Goal: Obtain resource: Download file/media

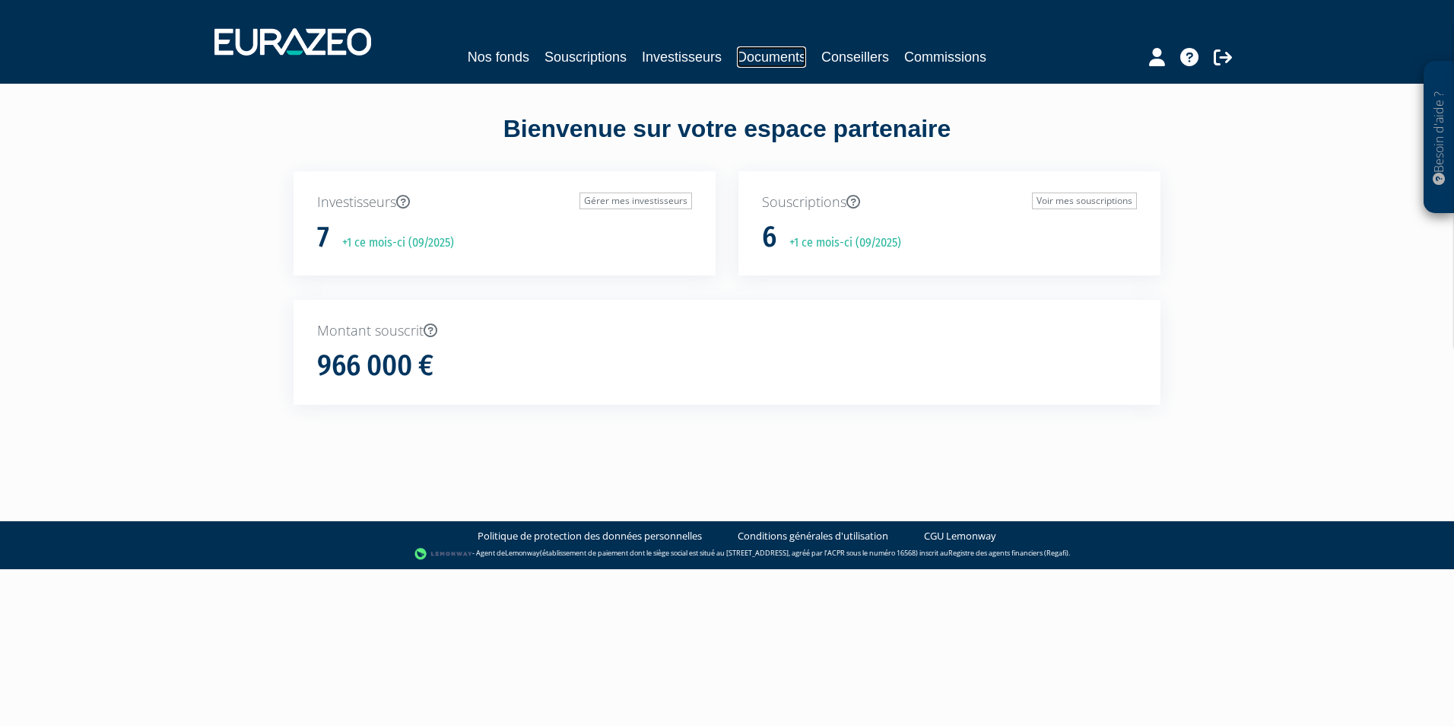
click at [782, 52] on link "Documents" at bounding box center [771, 56] width 69 height 21
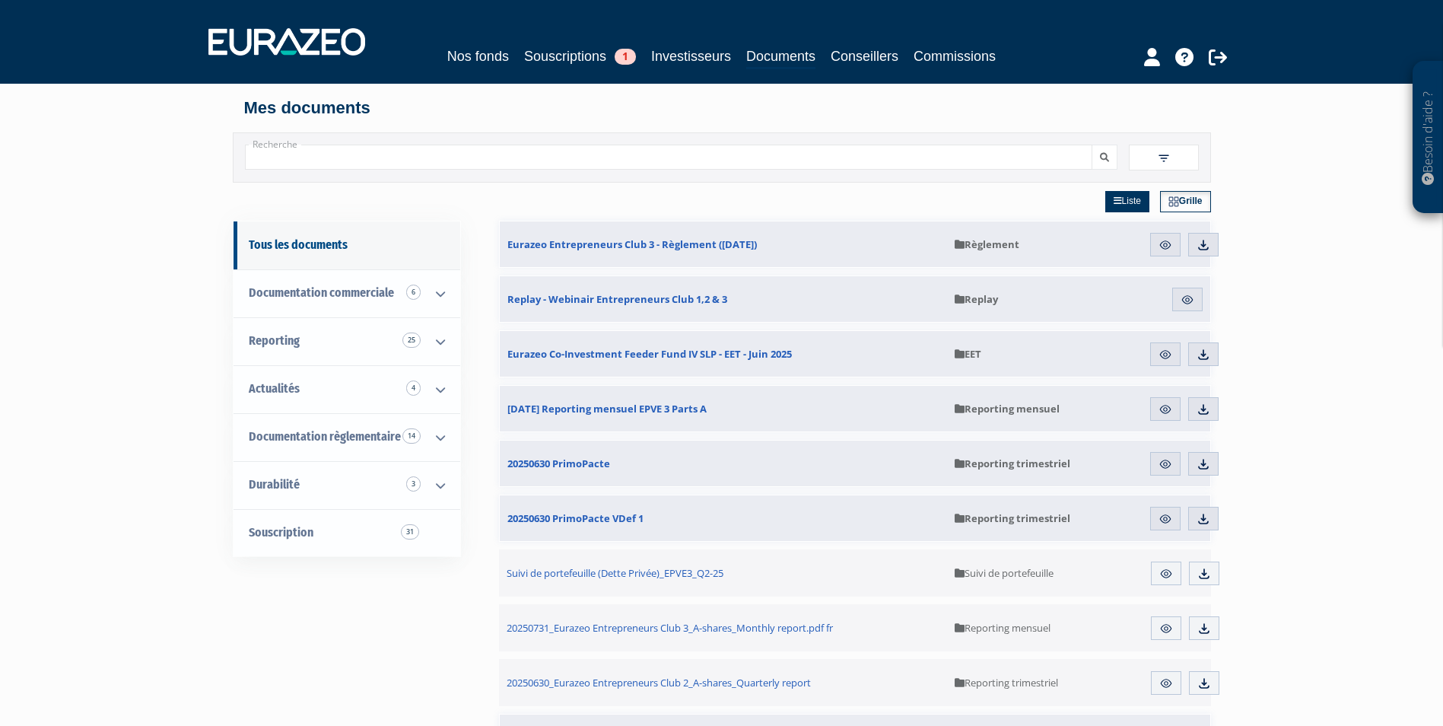
click at [472, 163] on input "Recherche" at bounding box center [668, 157] width 847 height 25
type input "frais"
click at [1109, 163] on button "submit" at bounding box center [1105, 157] width 26 height 25
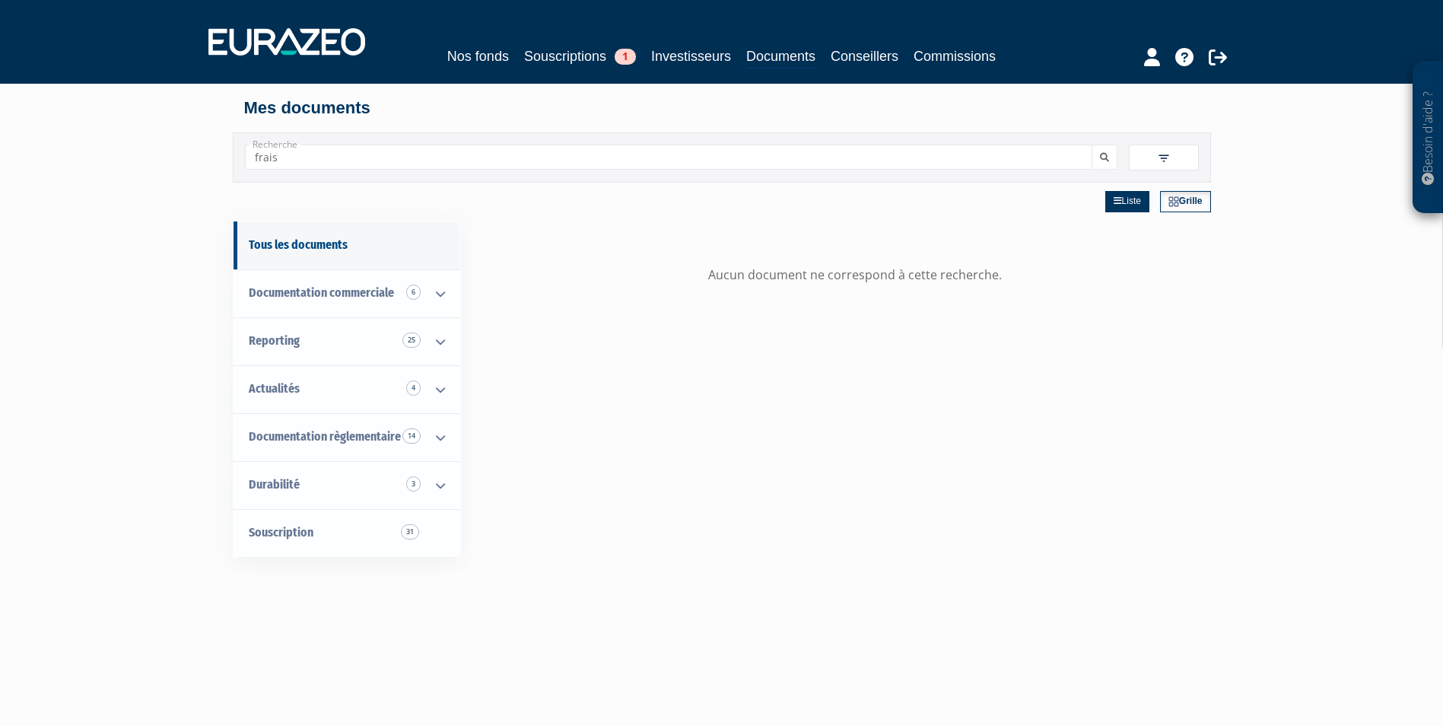
drag, startPoint x: 388, startPoint y: 156, endPoint x: 197, endPoint y: 160, distance: 191.0
click at [208, 160] on div "Besoin d'aide ? × J'ai besoin d'aide Si vous avez une question à propos du fonc…" at bounding box center [721, 480] width 1443 height 961
click at [1103, 164] on button "submit" at bounding box center [1105, 157] width 26 height 25
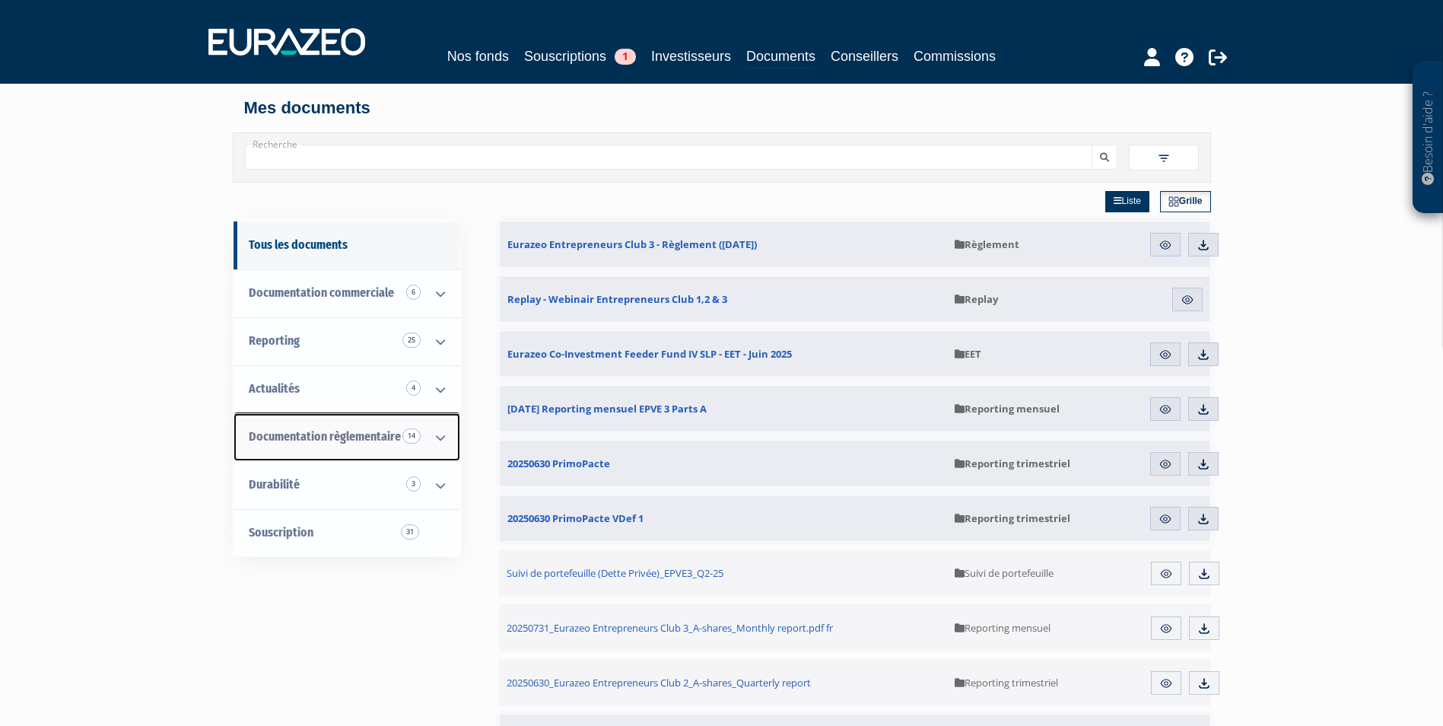
click at [335, 440] on span "Documentation règlementaire 14" at bounding box center [325, 436] width 152 height 14
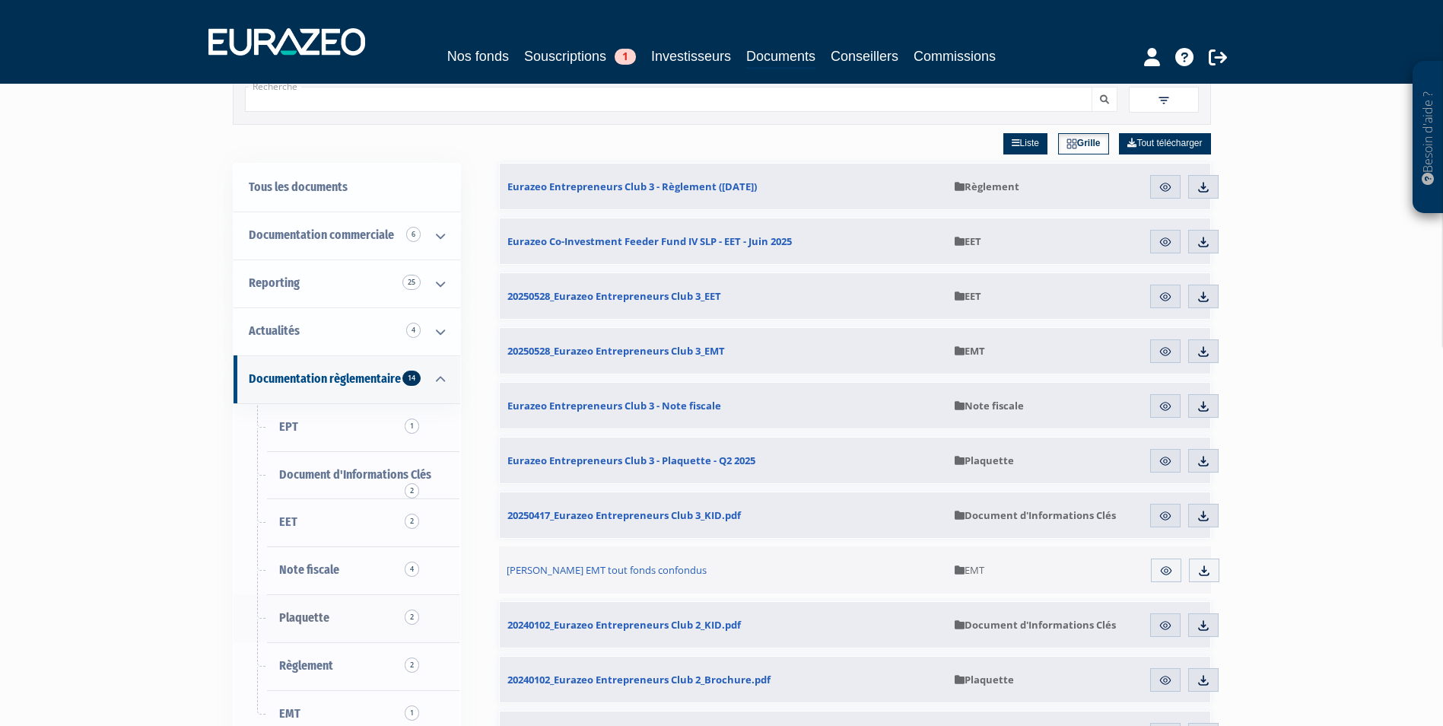
scroll to position [152, 0]
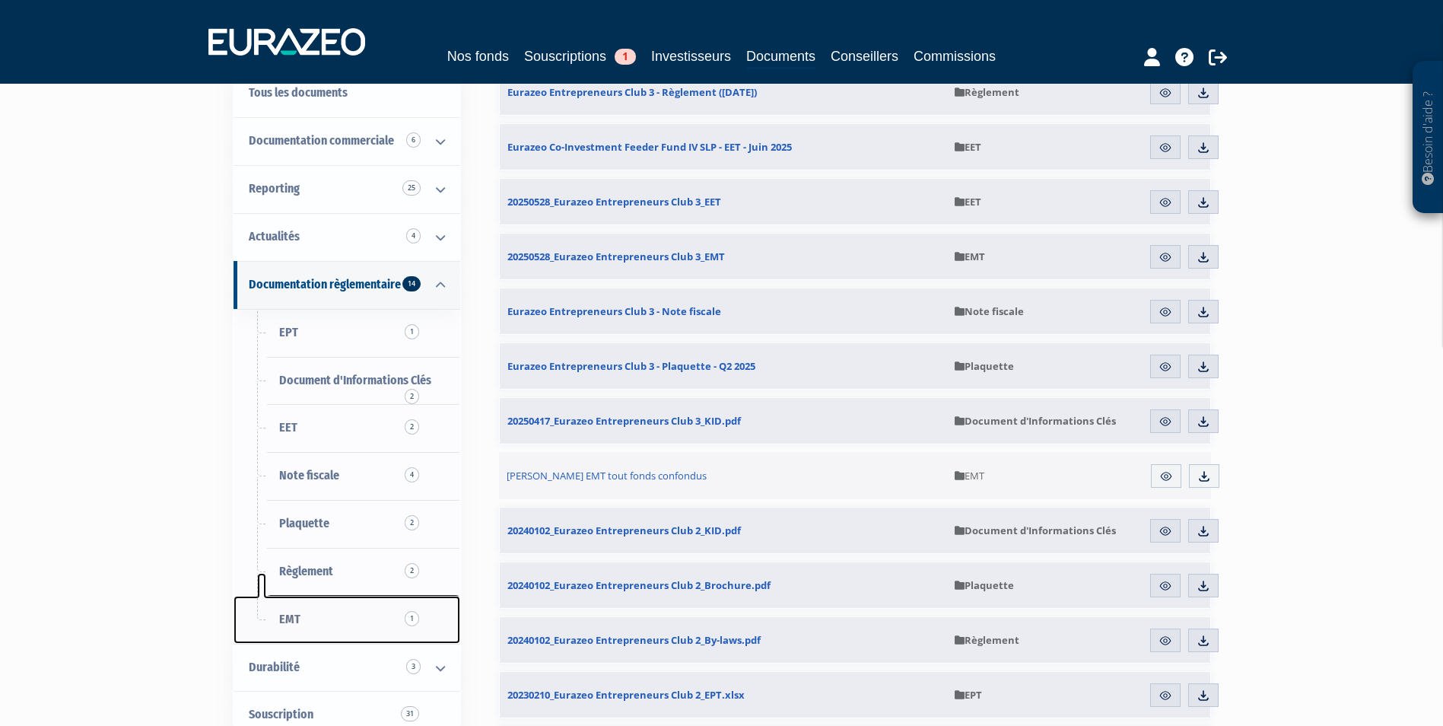
click at [346, 618] on link "EMT 1" at bounding box center [347, 620] width 227 height 48
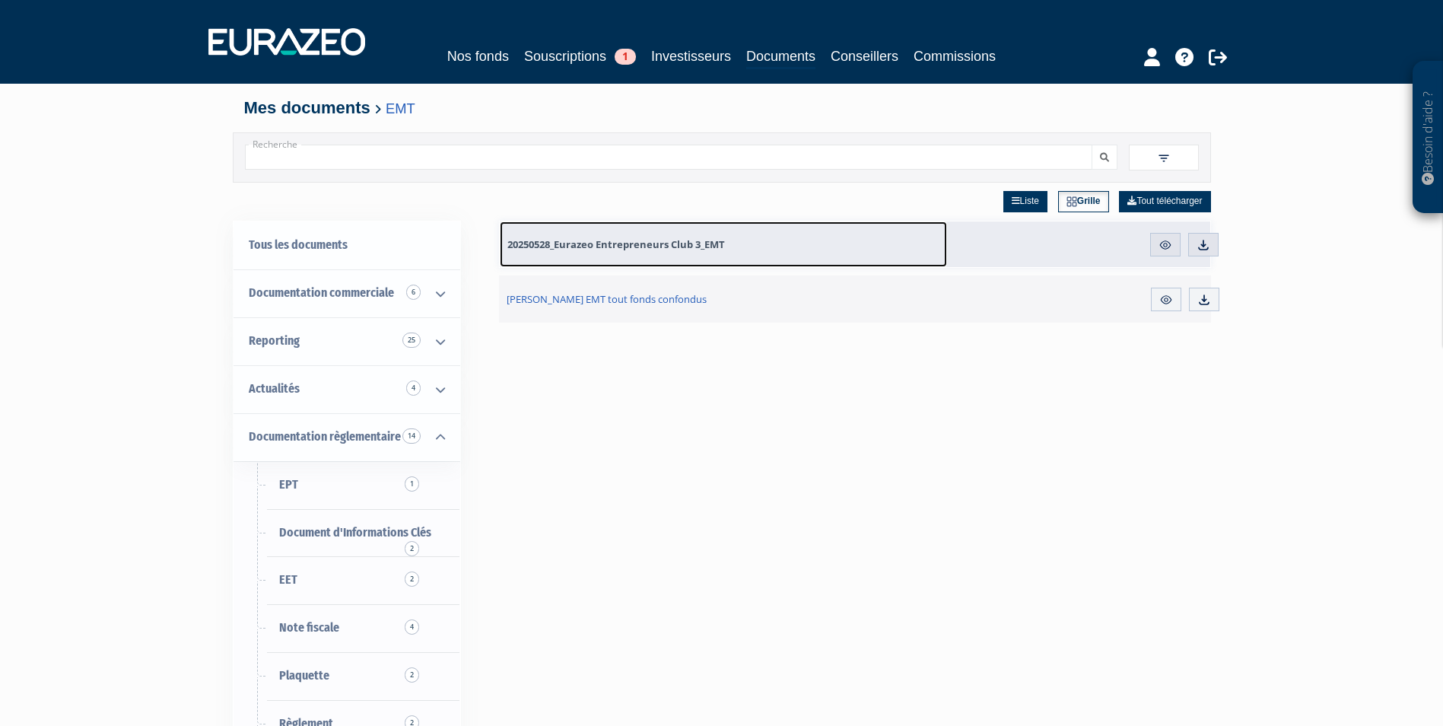
click at [588, 243] on span "20250528_Eurazeo Entrepreneurs Club 3_EMT" at bounding box center [616, 244] width 218 height 14
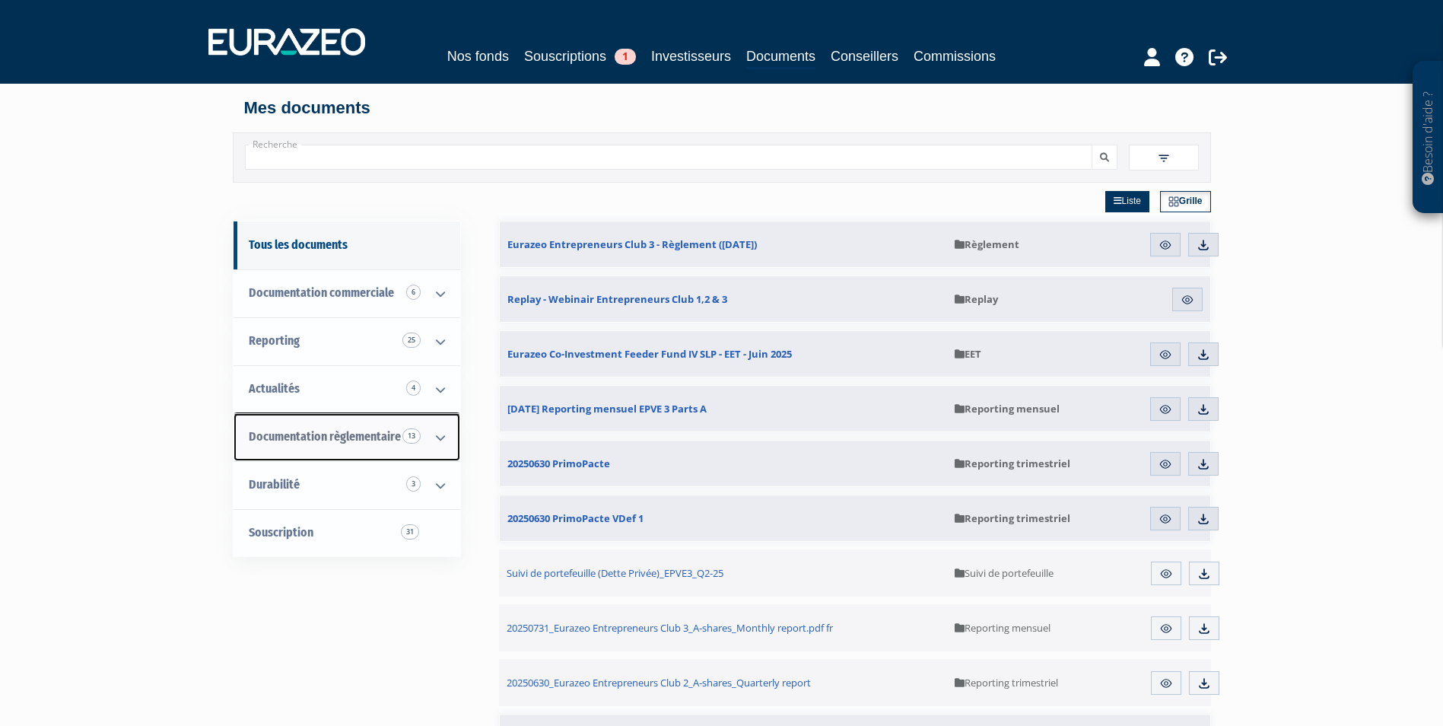
click at [344, 434] on span "Documentation règlementaire 13" at bounding box center [325, 436] width 152 height 14
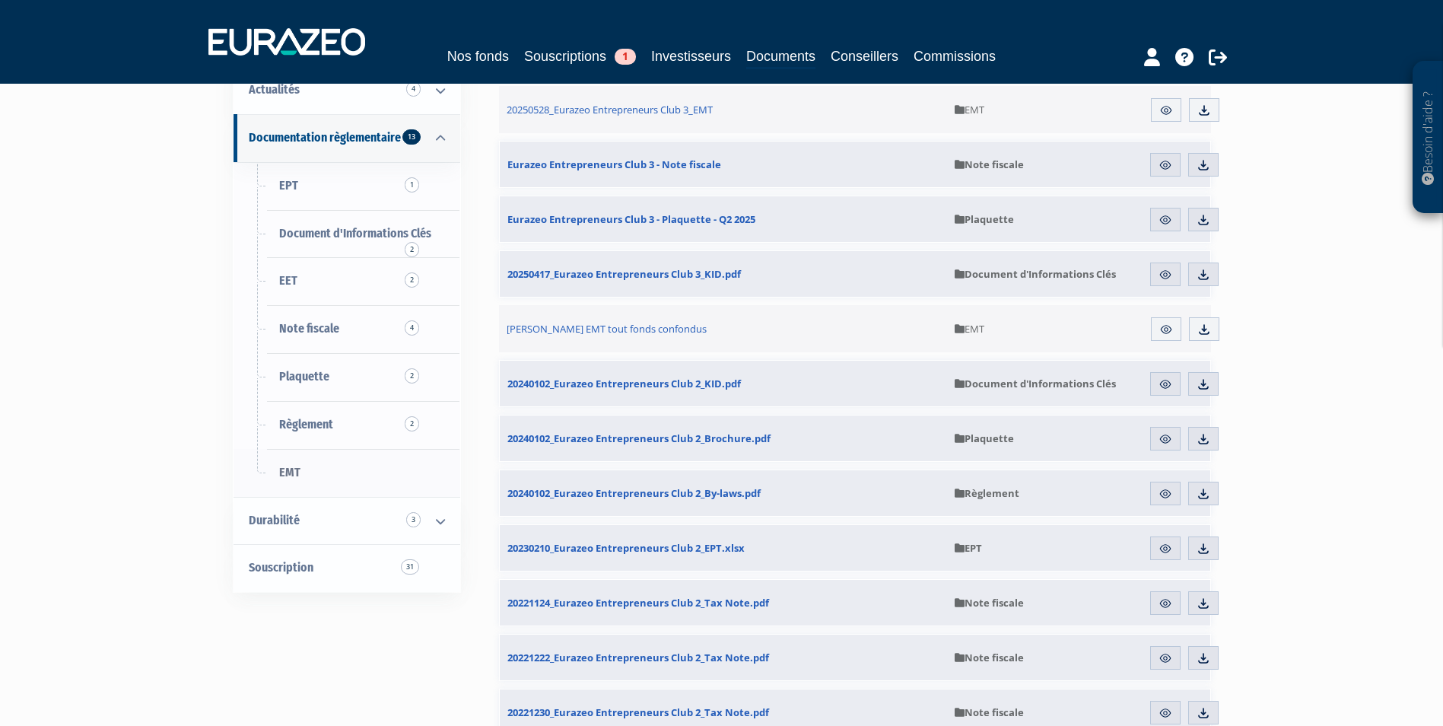
scroll to position [304, 0]
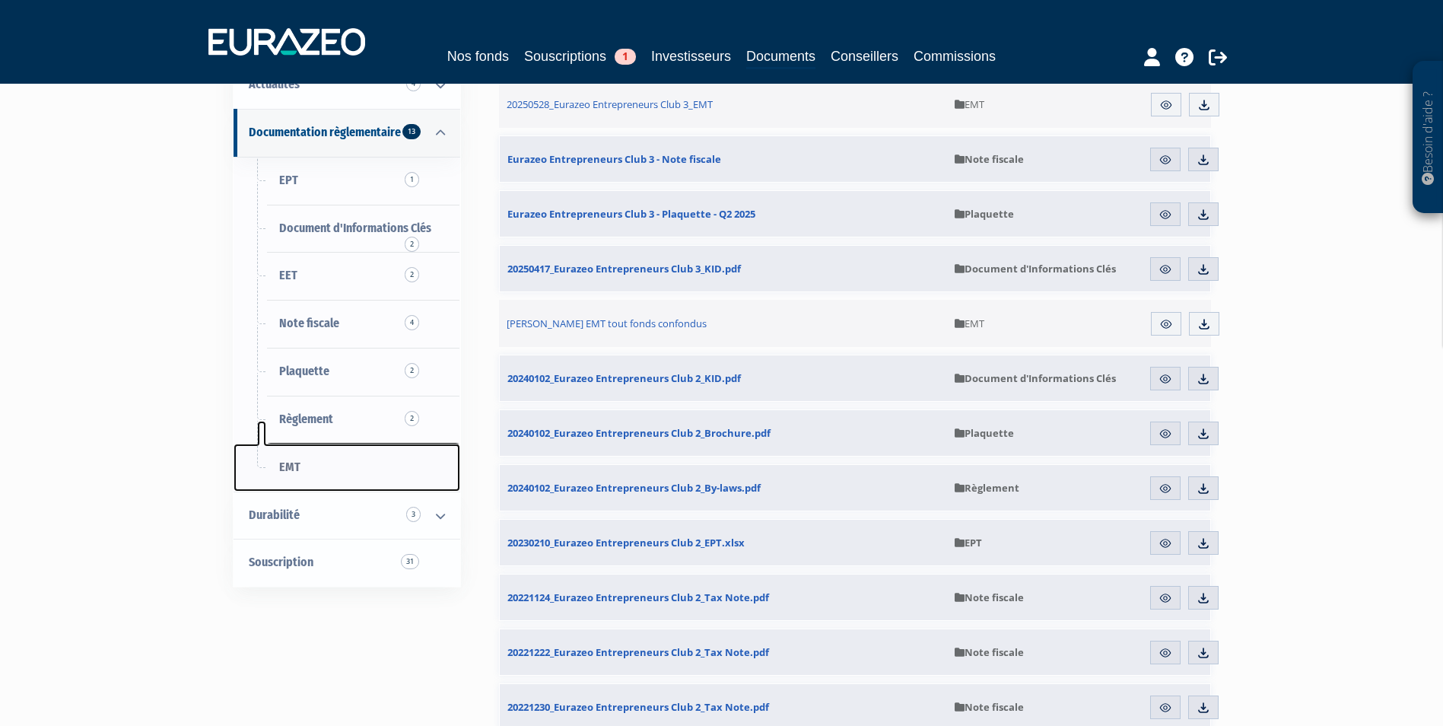
click at [365, 473] on link "EMT" at bounding box center [347, 467] width 227 height 48
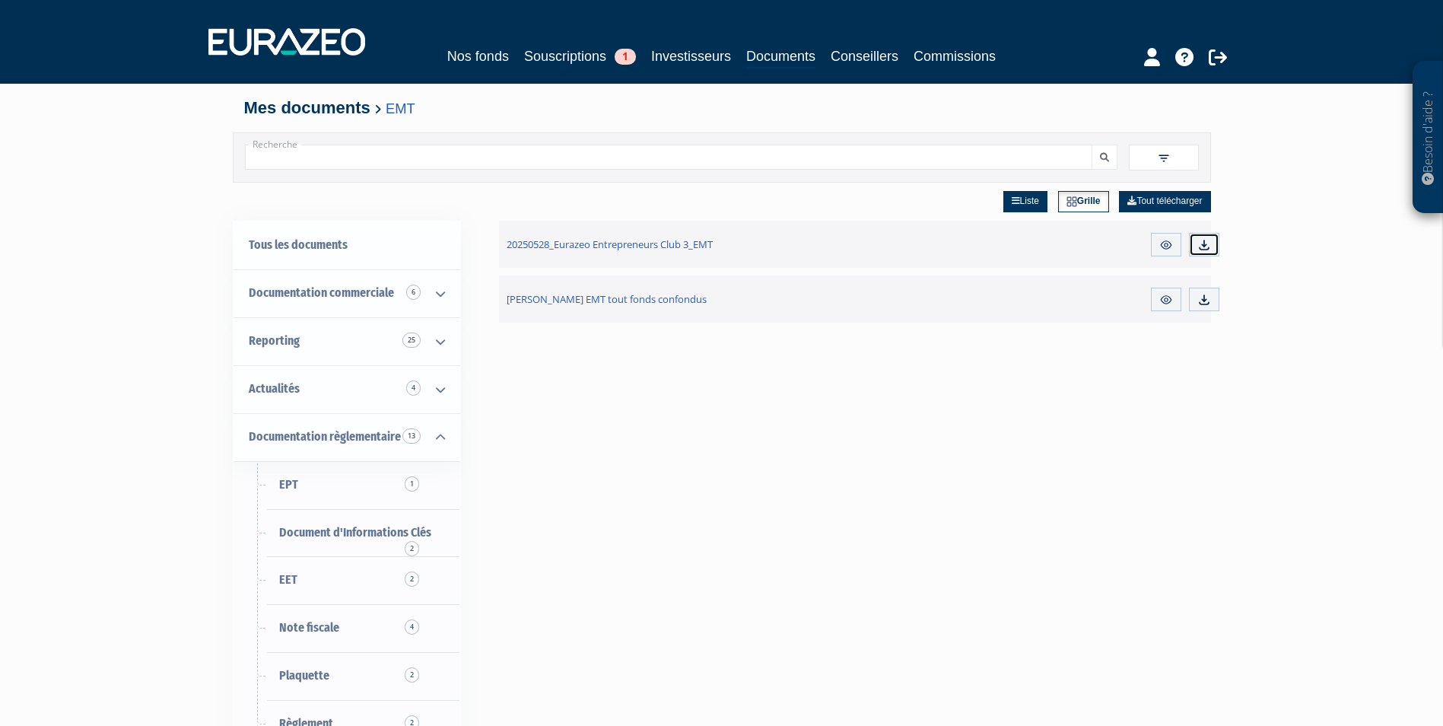
click at [1202, 248] on img at bounding box center [1204, 245] width 14 height 14
click at [1160, 244] on img at bounding box center [1166, 245] width 14 height 14
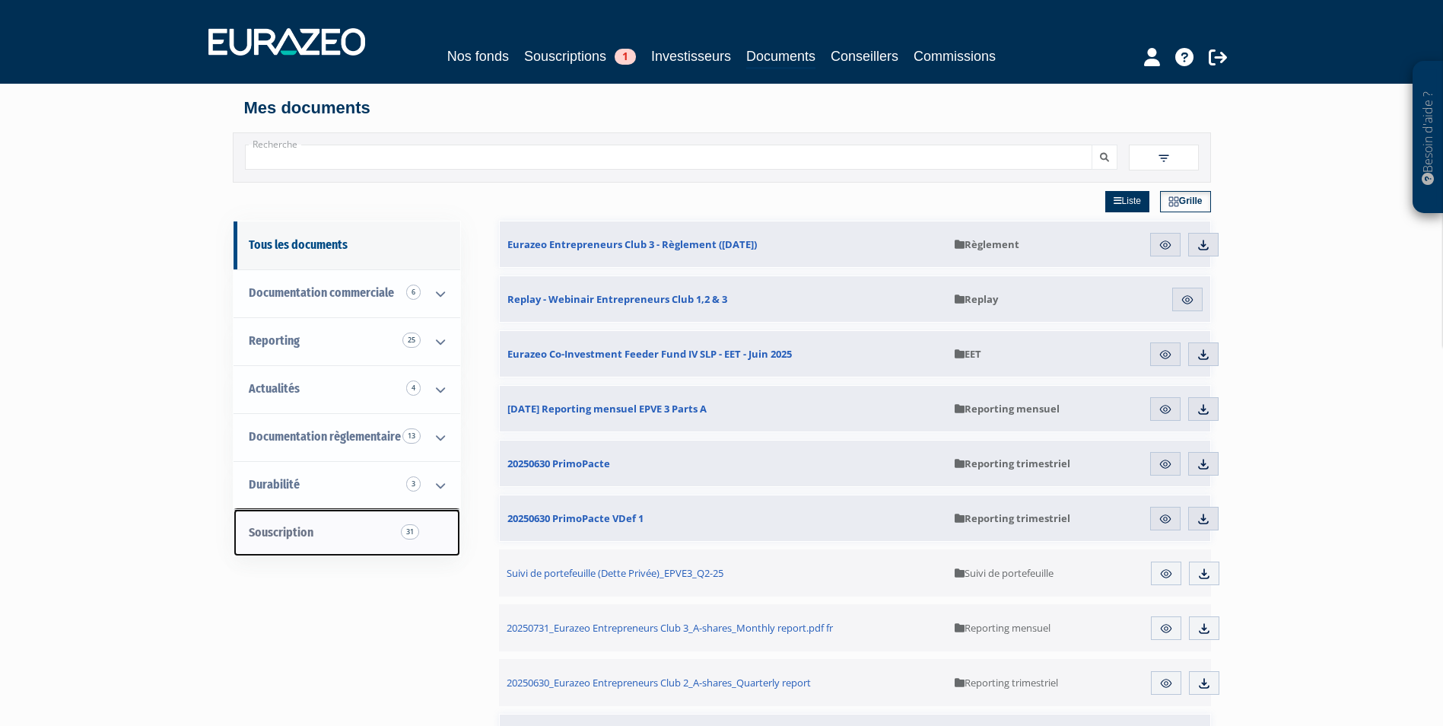
click at [340, 526] on link "Souscription 31" at bounding box center [347, 533] width 227 height 48
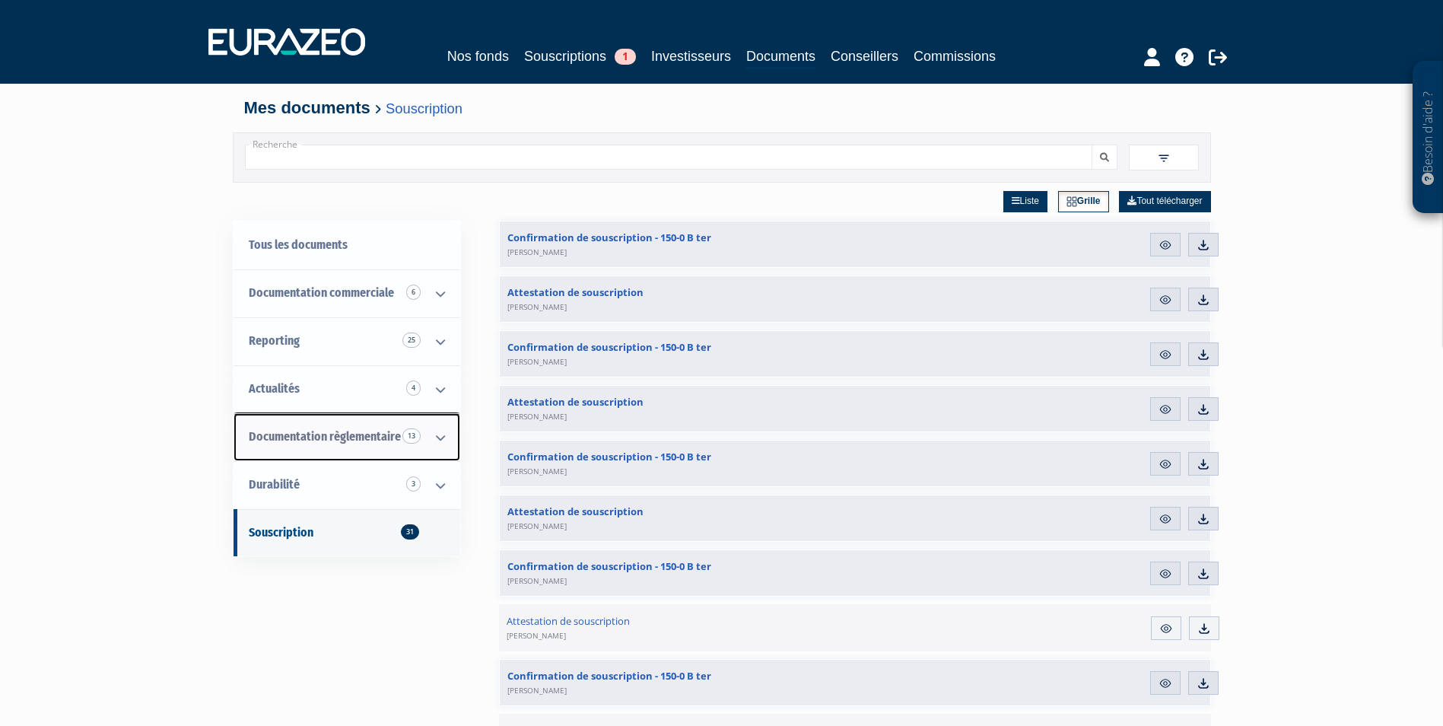
click at [371, 432] on span "Documentation règlementaire 13" at bounding box center [325, 436] width 152 height 14
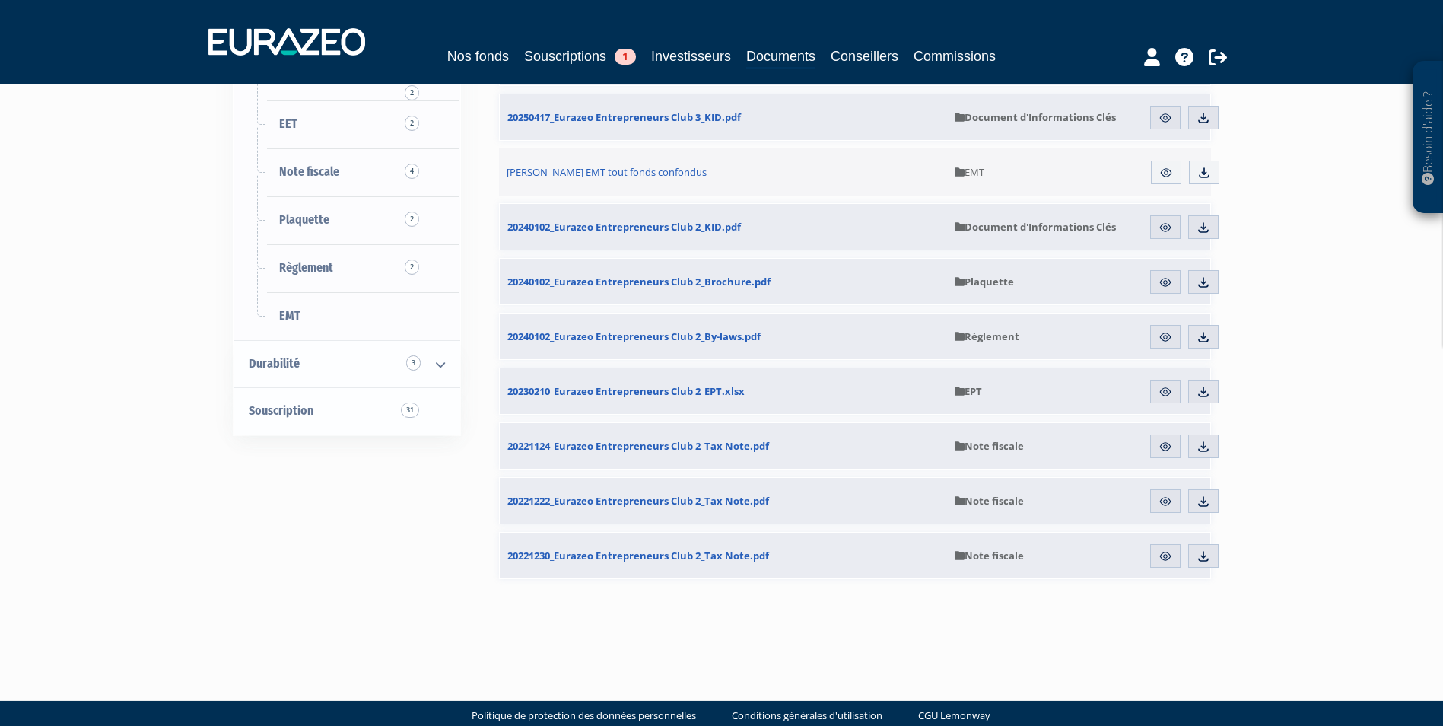
scroll to position [456, 0]
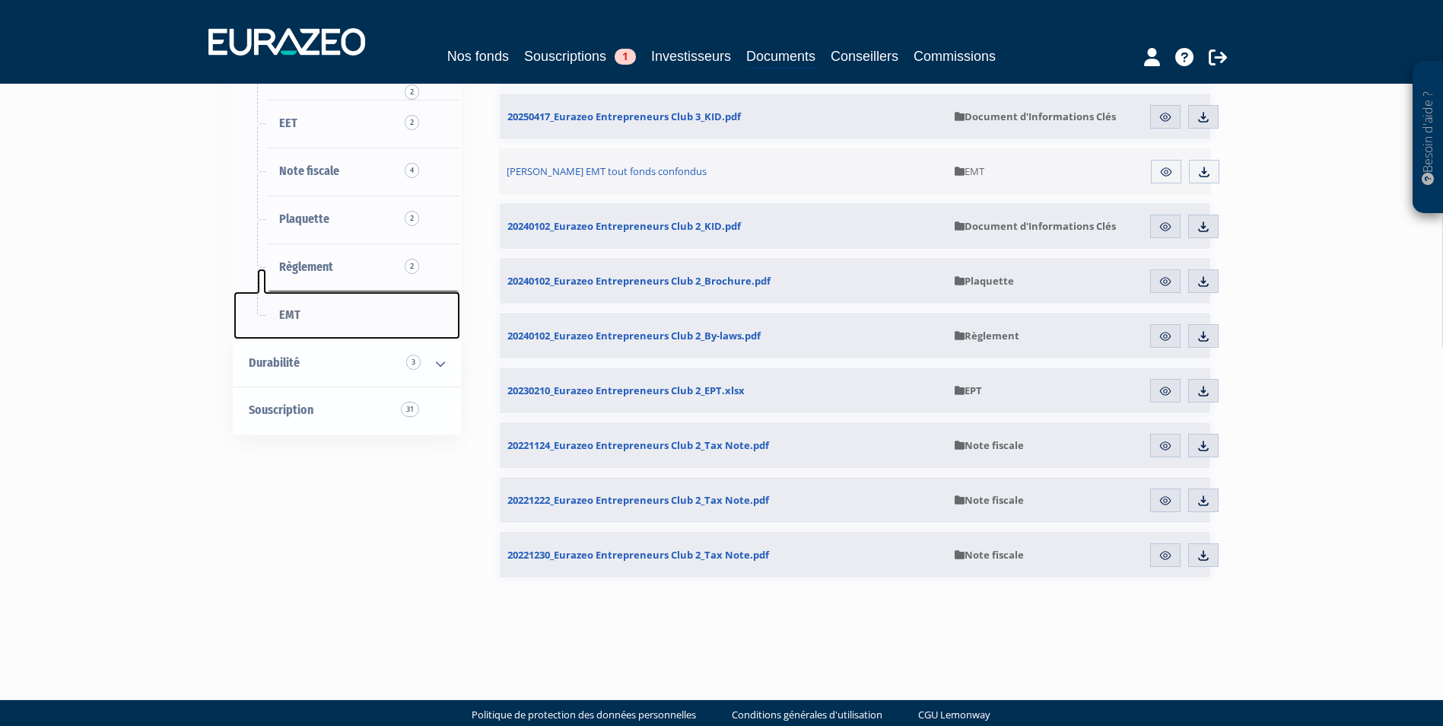
click at [331, 304] on link "EMT" at bounding box center [347, 315] width 227 height 48
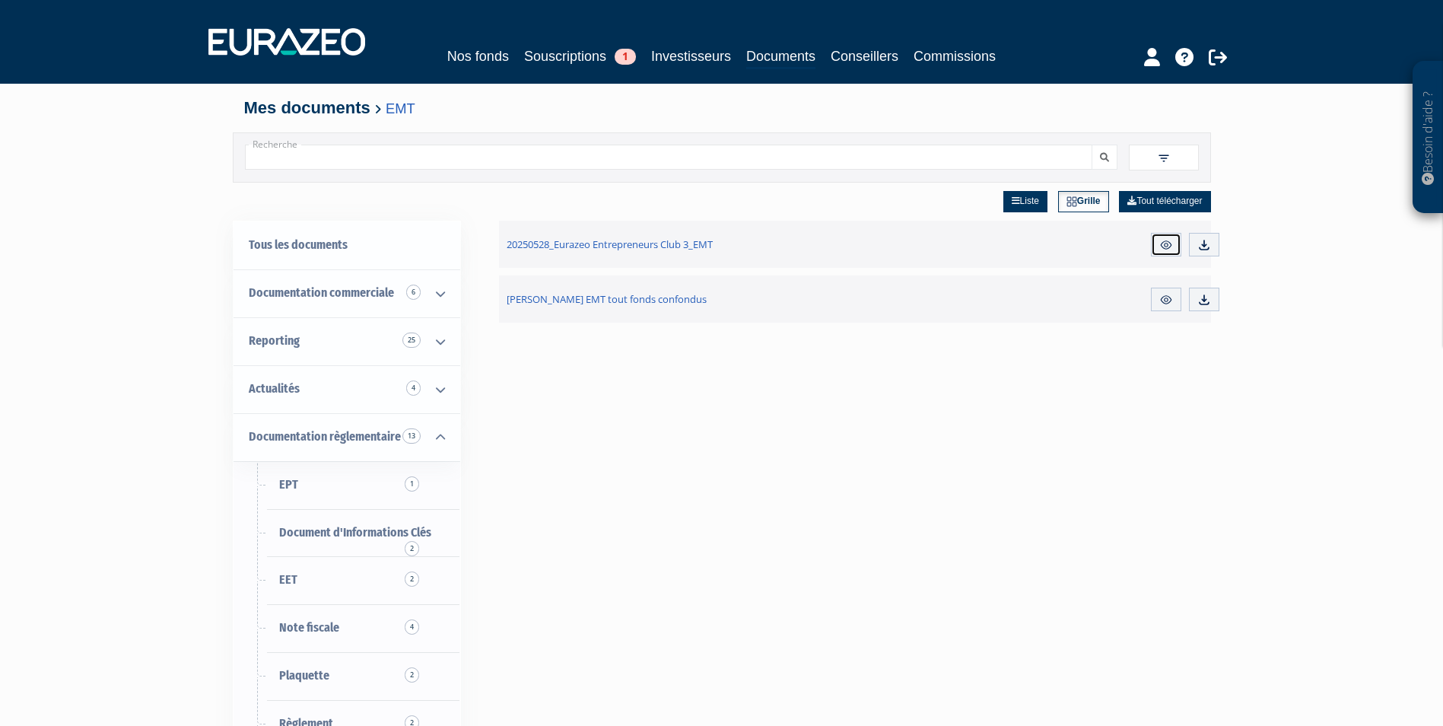
click at [1172, 247] on img at bounding box center [1166, 245] width 14 height 14
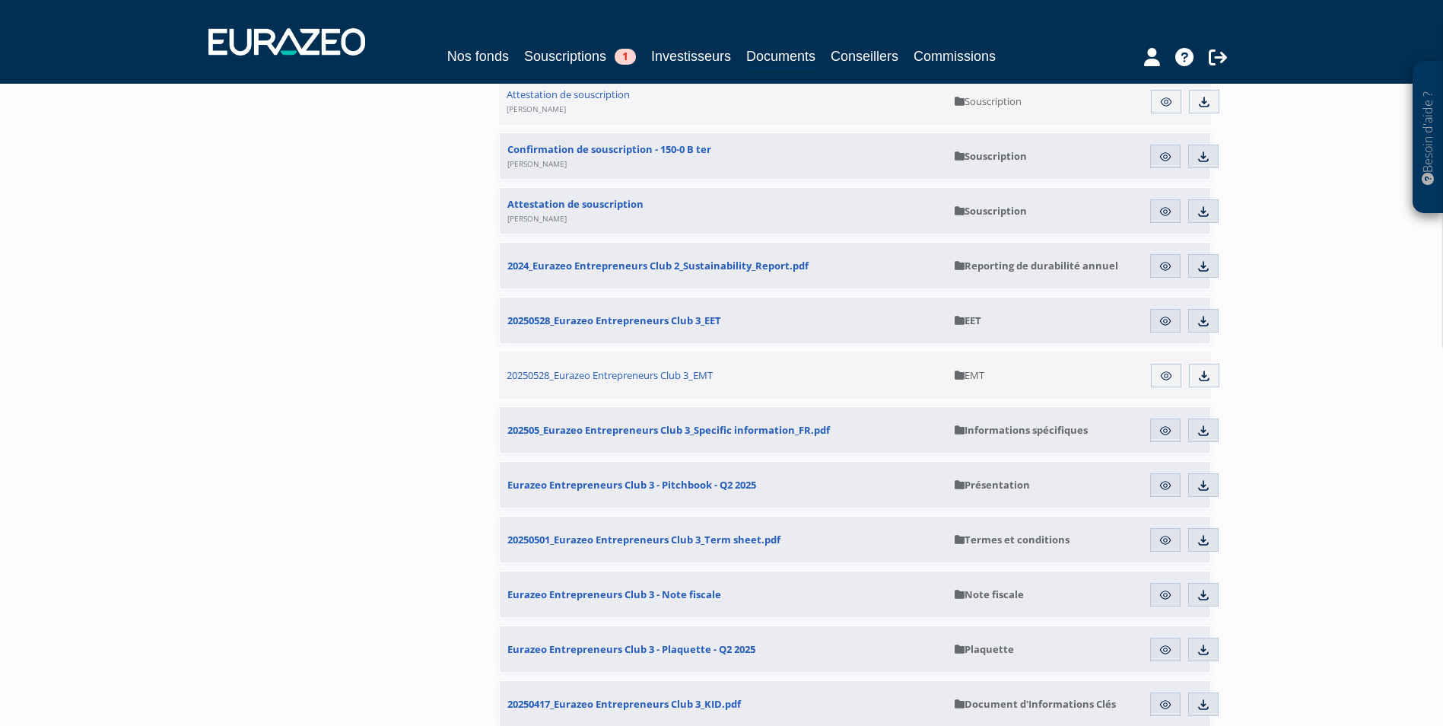
scroll to position [1293, 0]
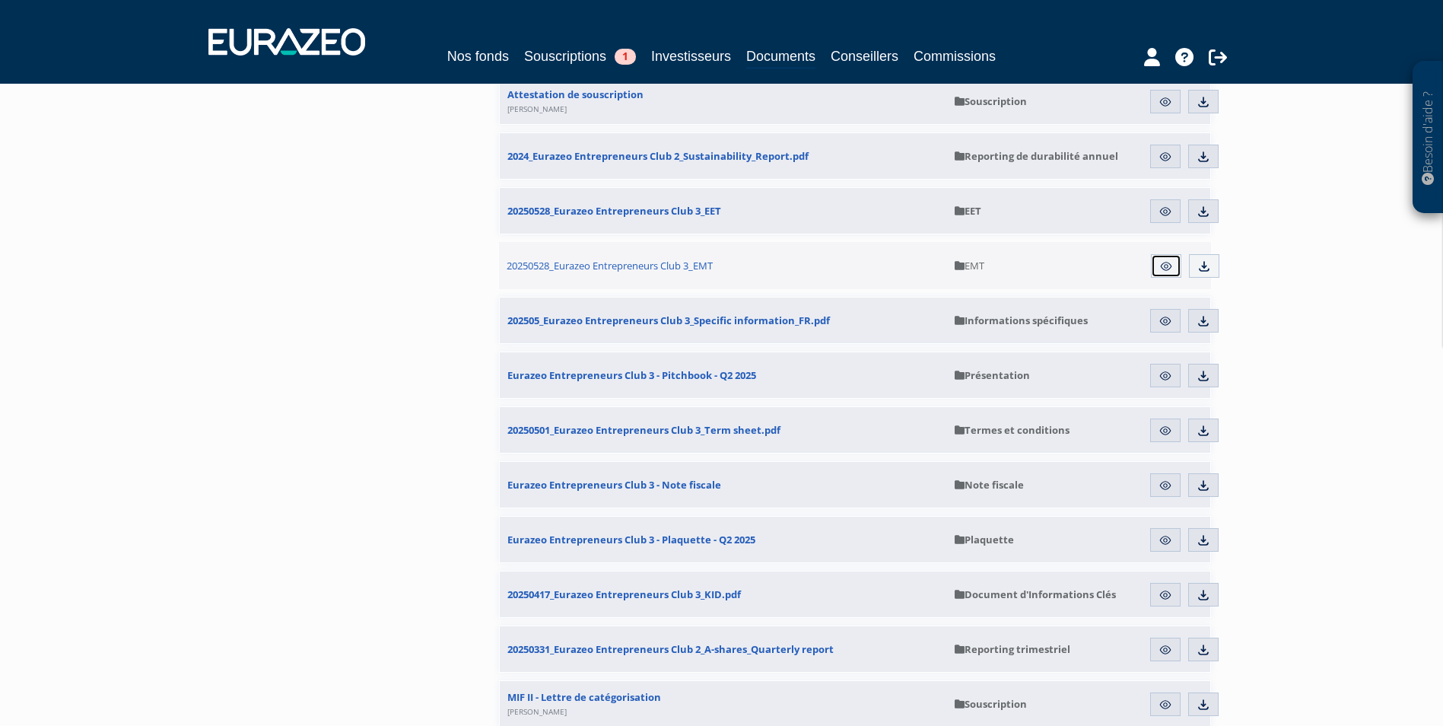
click at [1171, 265] on img at bounding box center [1166, 266] width 14 height 14
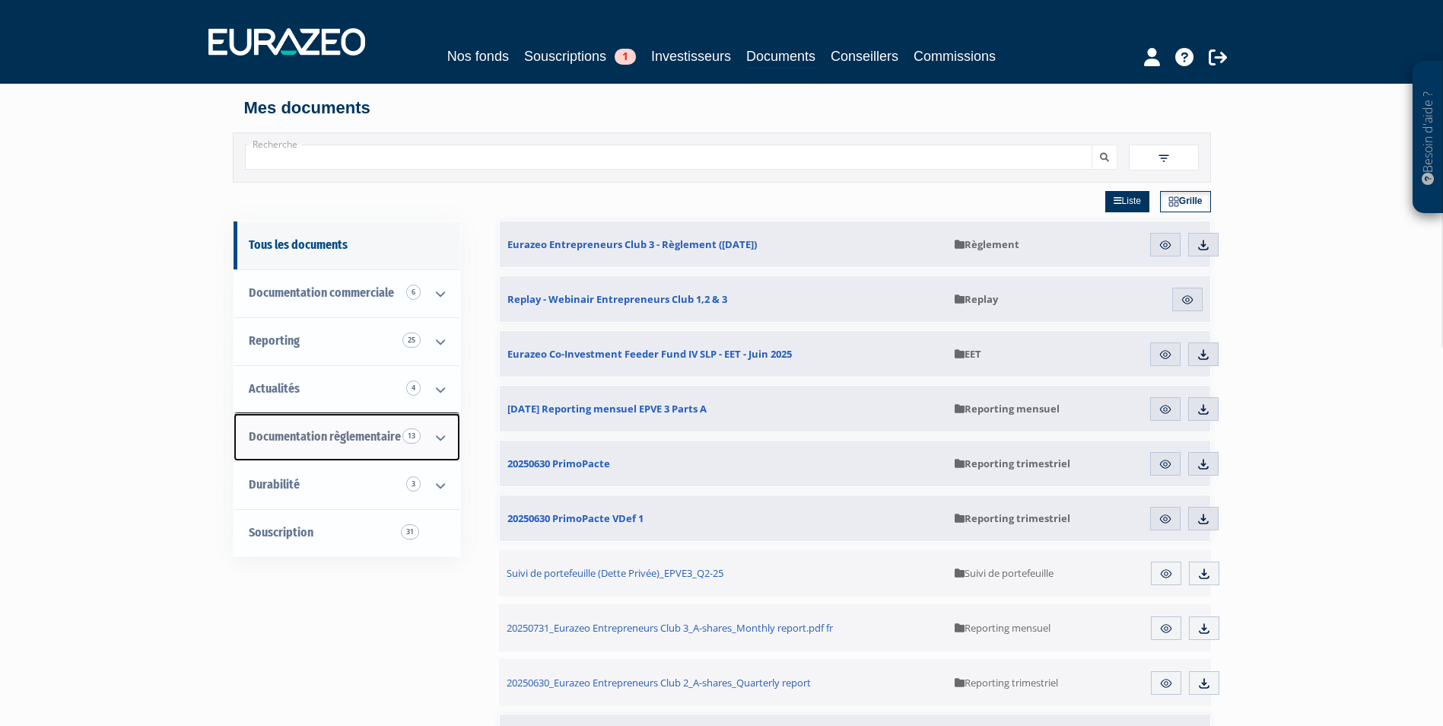
click at [350, 430] on span "Documentation règlementaire 13" at bounding box center [325, 436] width 152 height 14
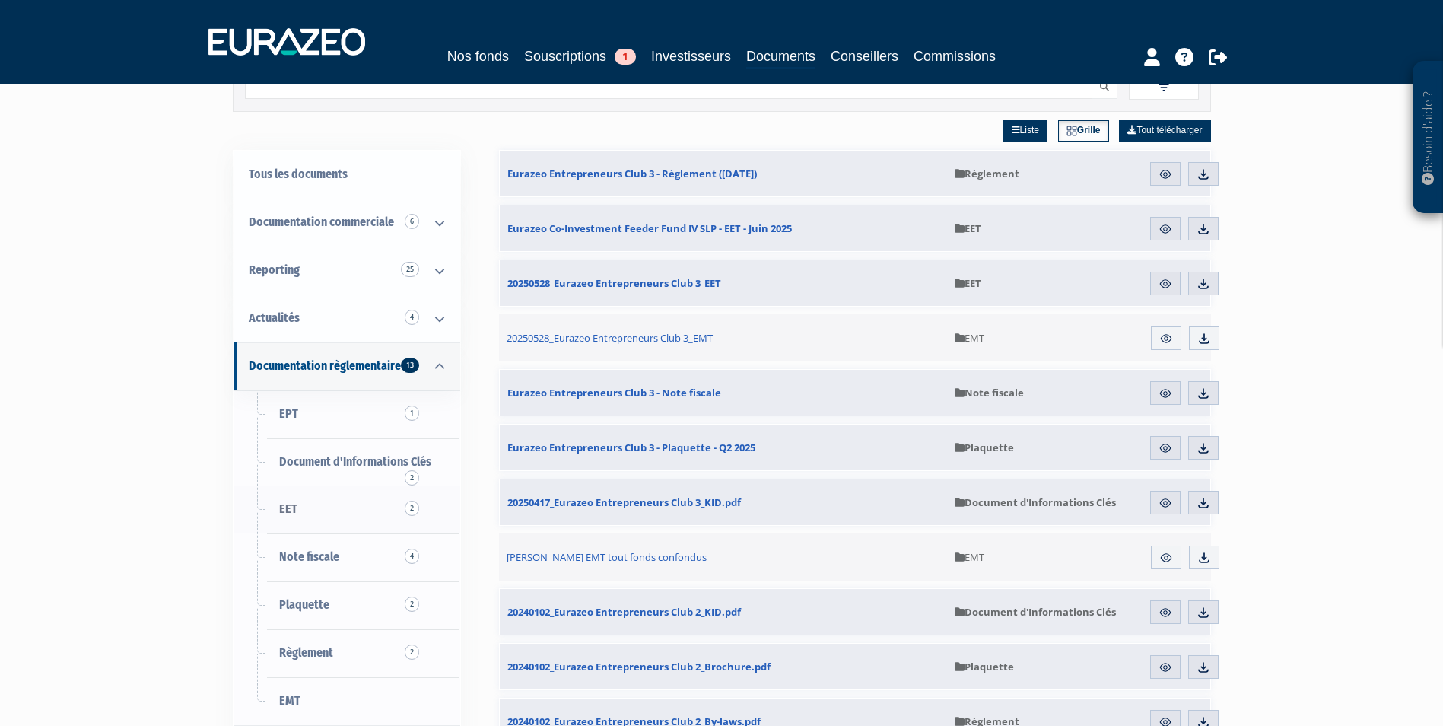
scroll to position [304, 0]
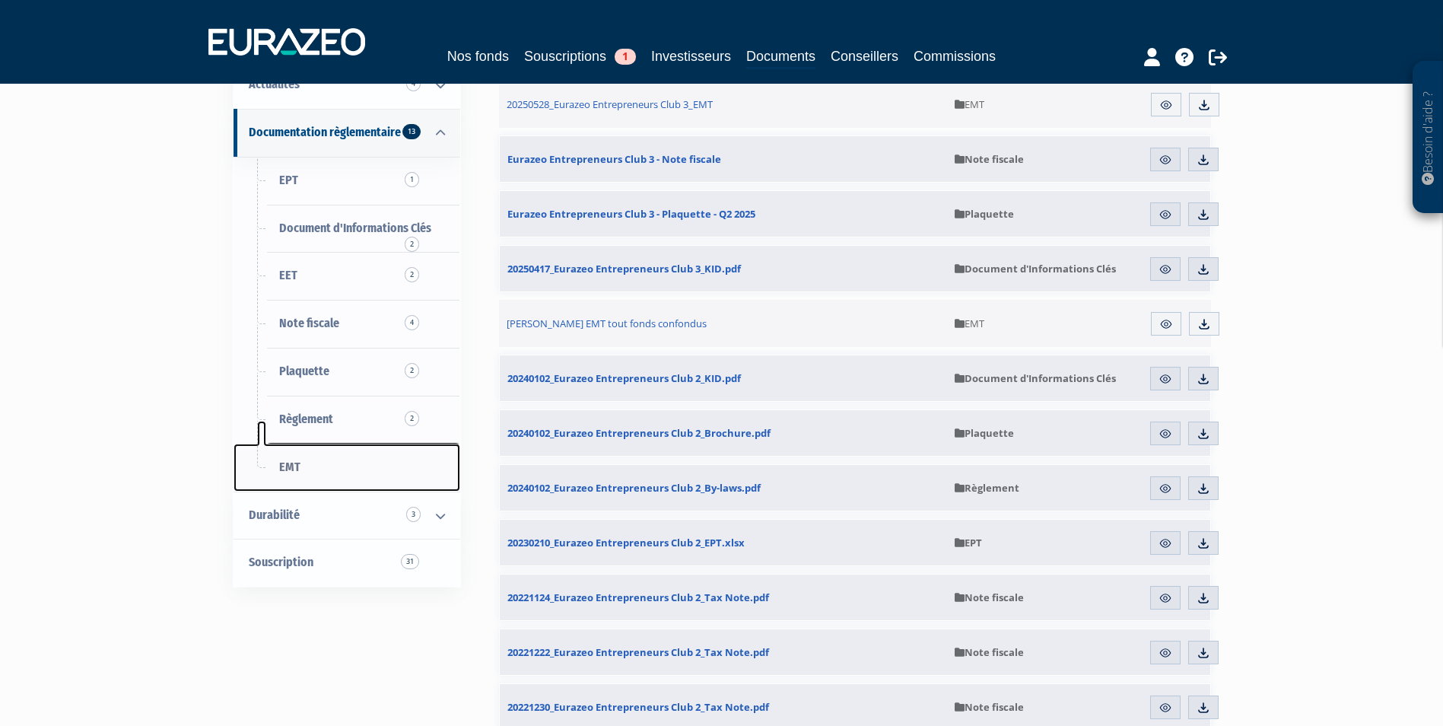
click at [325, 482] on link "EMT" at bounding box center [347, 467] width 227 height 48
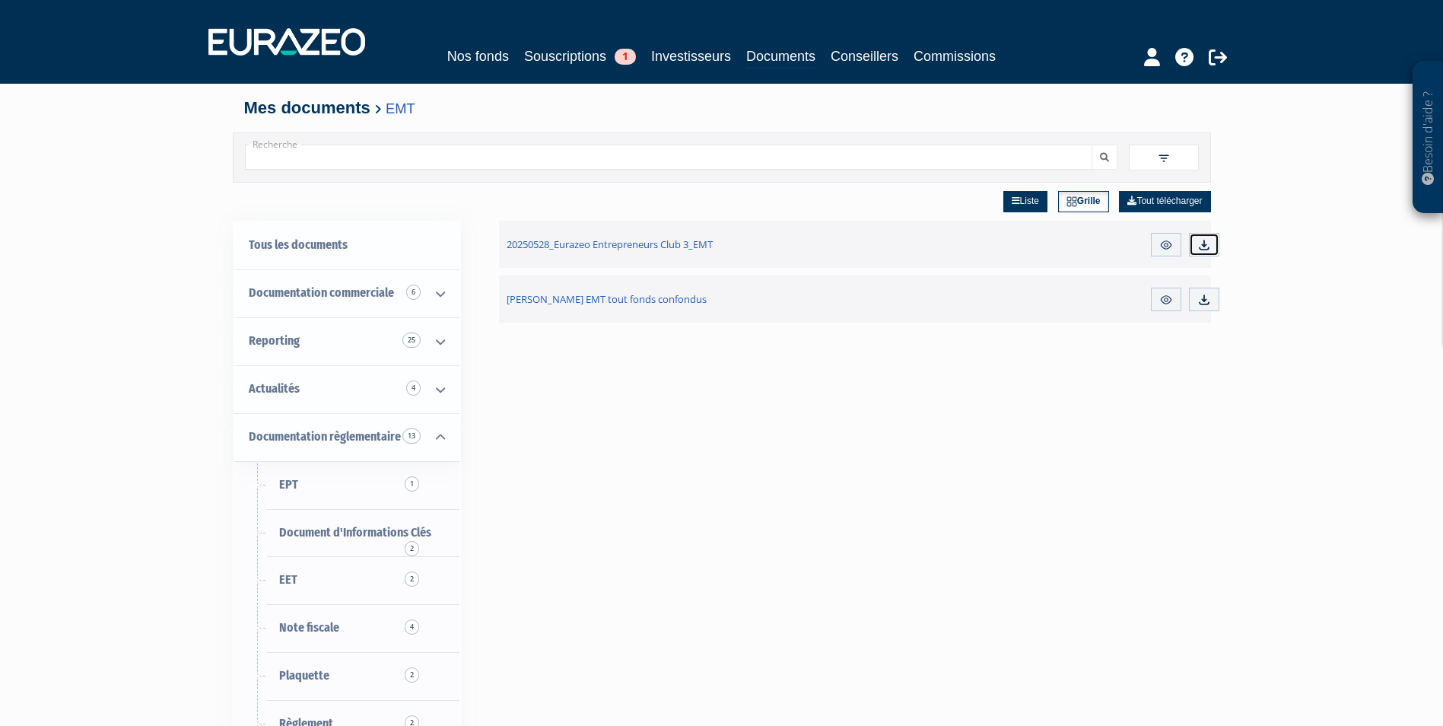
click at [1203, 250] on img at bounding box center [1204, 245] width 14 height 14
click at [157, 283] on div "Besoin d'aide ? × J'ai besoin d'aide Si vous avez une question à propos du fonc…" at bounding box center [721, 480] width 1443 height 961
click at [1200, 297] on img at bounding box center [1204, 300] width 14 height 14
